Goal: Transaction & Acquisition: Purchase product/service

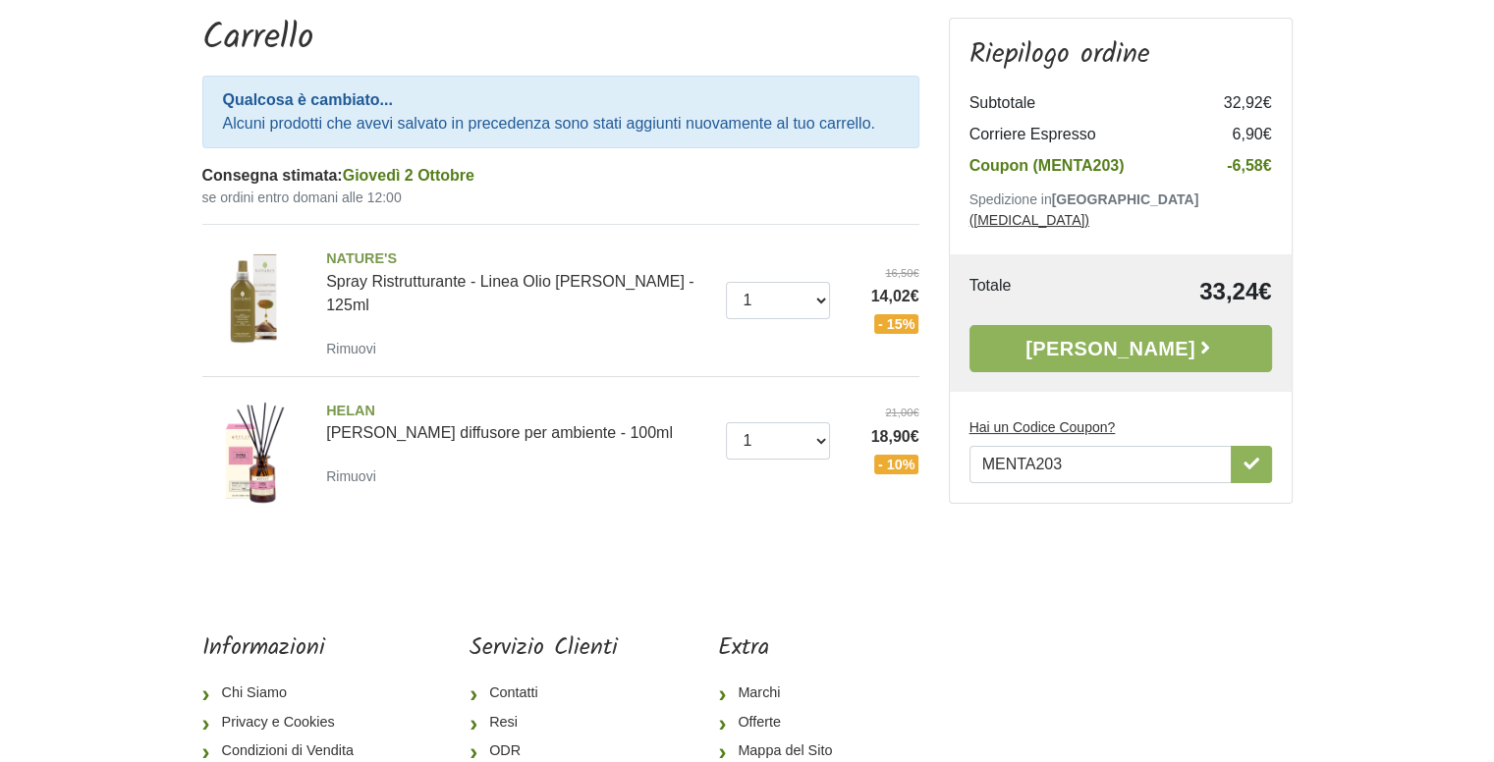
scroll to position [196, 0]
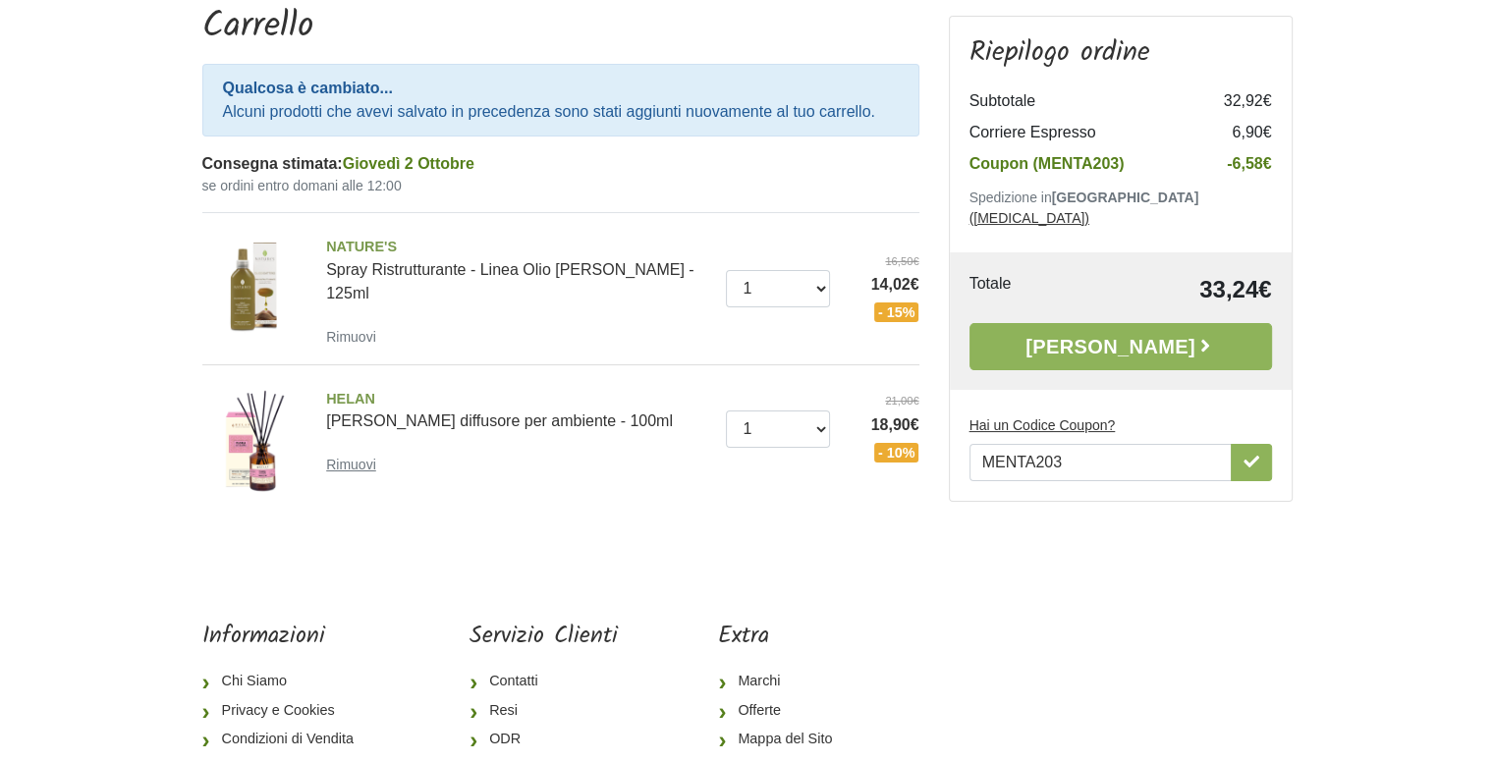
click at [350, 463] on small "Rimuovi" at bounding box center [351, 465] width 50 height 16
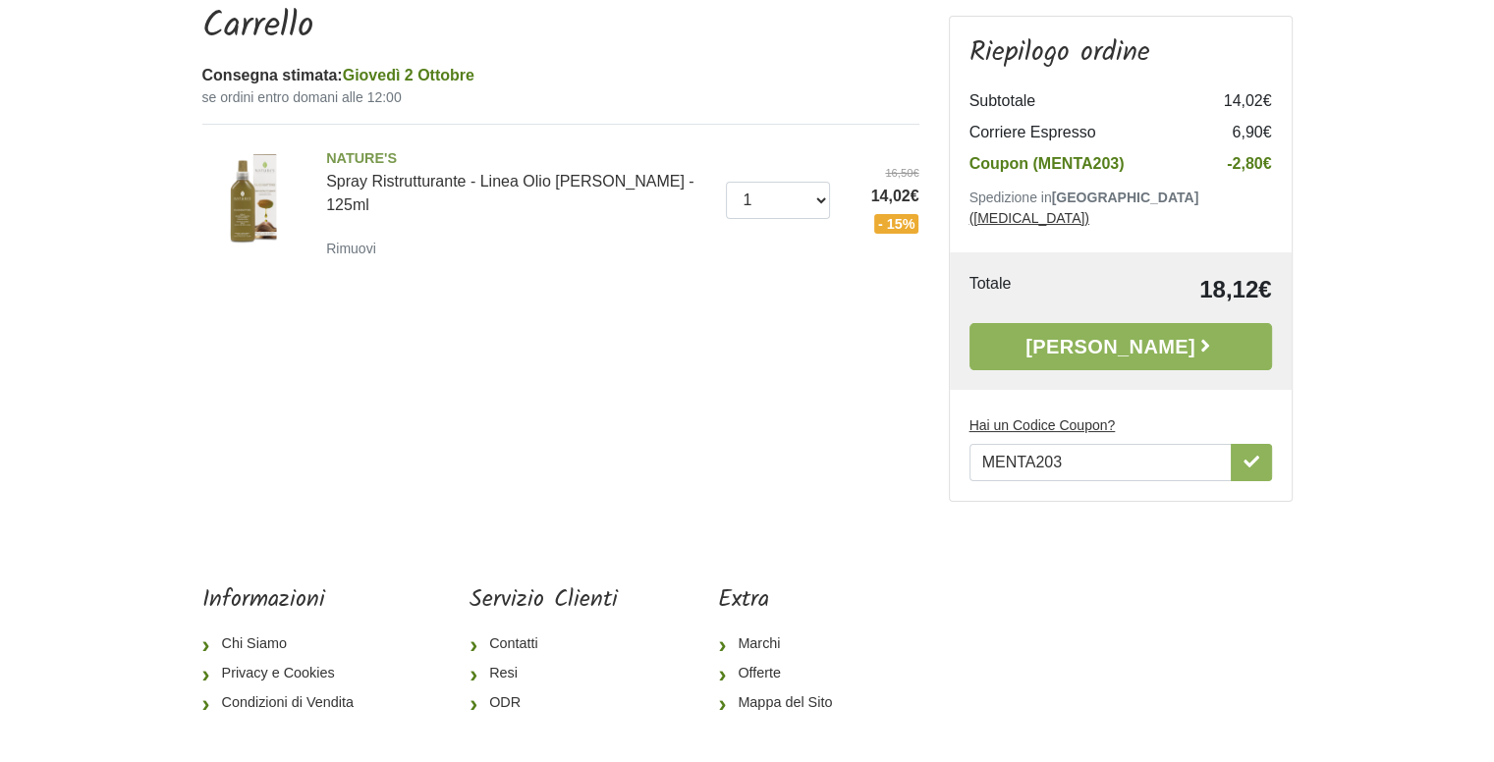
click at [756, 208] on div "Quantità 0 ([GEOGRAPHIC_DATA]) 1 2 3 16,50€ 14,02€ - 15%" at bounding box center [829, 201] width 207 height 72
click at [760, 198] on select "0 ([GEOGRAPHIC_DATA]) 1 2 3" at bounding box center [778, 200] width 104 height 37
select select "2"
click at [726, 182] on select "0 ([GEOGRAPHIC_DATA]) 1 2 3" at bounding box center [778, 200] width 104 height 37
